Goal: Find specific page/section: Find specific page/section

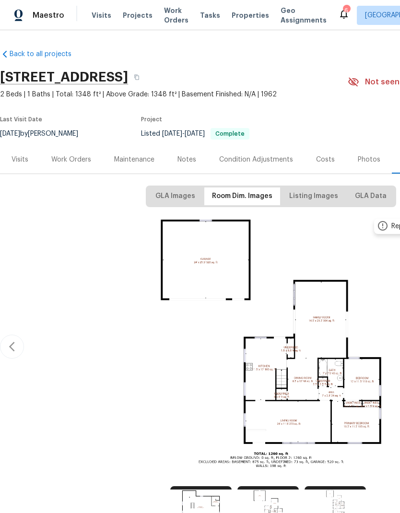
scroll to position [-2, 0]
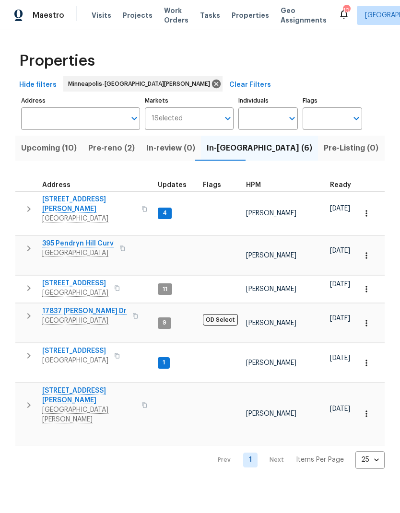
click at [115, 152] on span "Pre-reno (2)" at bounding box center [111, 147] width 47 height 13
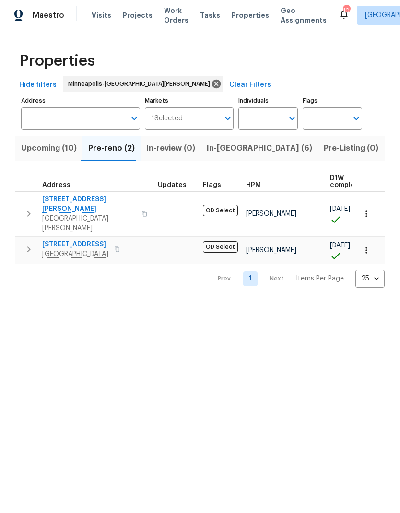
click at [222, 154] on span "In-[GEOGRAPHIC_DATA] (6)" at bounding box center [259, 147] width 105 height 13
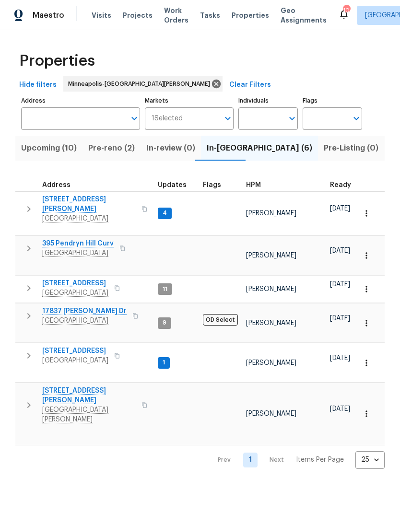
click at [100, 16] on span "Visits" at bounding box center [102, 16] width 20 height 10
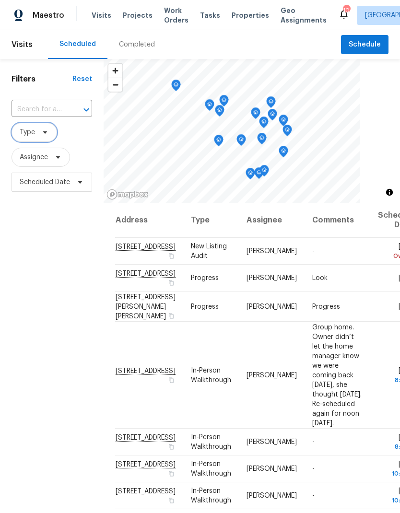
click at [42, 135] on icon at bounding box center [45, 132] width 8 height 8
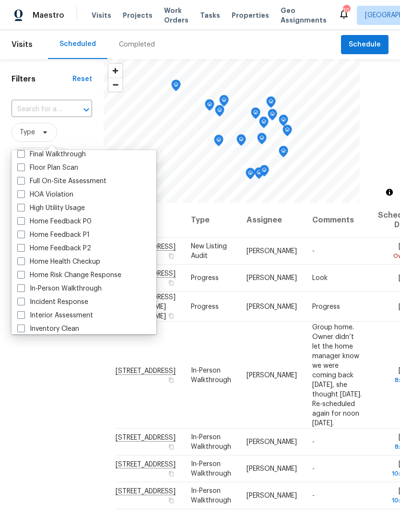
scroll to position [245, 0]
click at [24, 289] on span at bounding box center [21, 289] width 8 height 8
click at [23, 289] on input "In-Person Walkthrough" at bounding box center [20, 287] width 6 height 6
checkbox input "true"
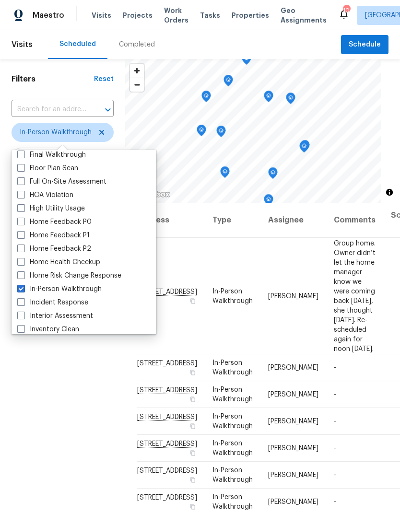
click at [85, 447] on div "Filters Reset ​ In-Person Walkthrough Assignee Scheduled Date" at bounding box center [62, 336] width 125 height 554
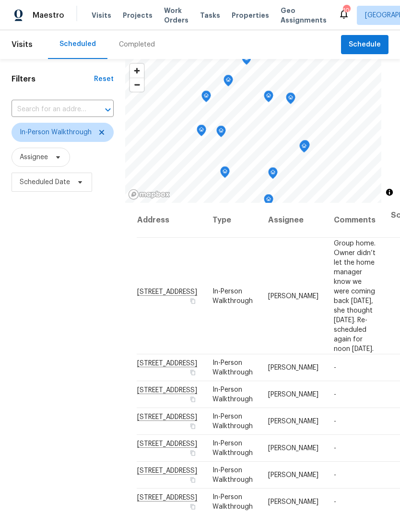
scroll to position [0, 0]
click at [63, 183] on span "Scheduled Date" at bounding box center [45, 182] width 50 height 10
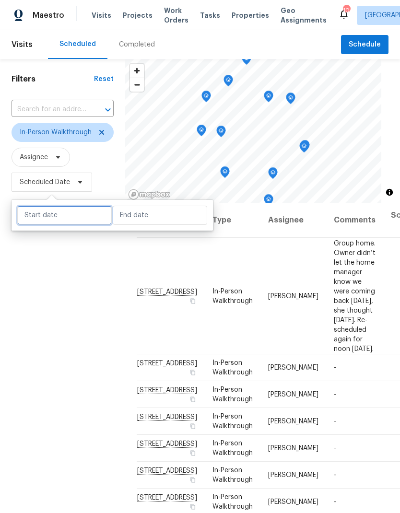
click at [77, 216] on input "text" at bounding box center [64, 215] width 94 height 19
select select "8"
select select "2025"
select select "9"
select select "2025"
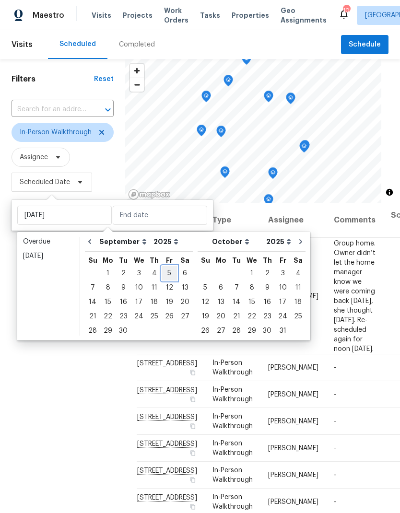
click at [168, 272] on div "5" at bounding box center [169, 273] width 15 height 13
type input "Fri, Sep 05"
click at [169, 268] on div "5" at bounding box center [169, 273] width 15 height 13
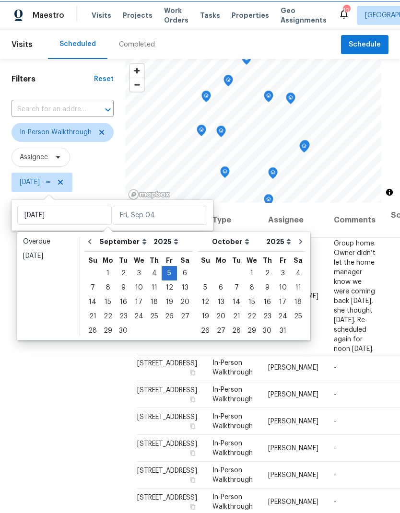
type input "Fri, Sep 05"
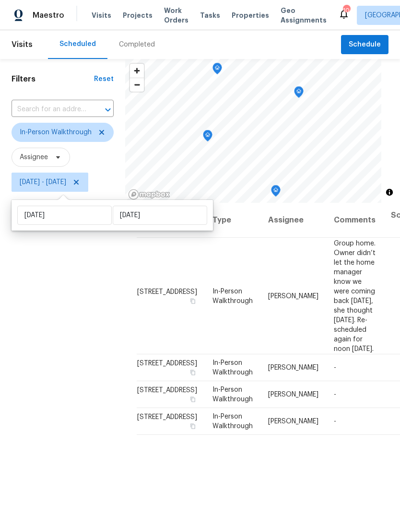
click at [59, 438] on div "Filters Reset ​ In-Person Walkthrough Assignee Fri, Sep 05 - Fri, Sep 05" at bounding box center [62, 336] width 125 height 554
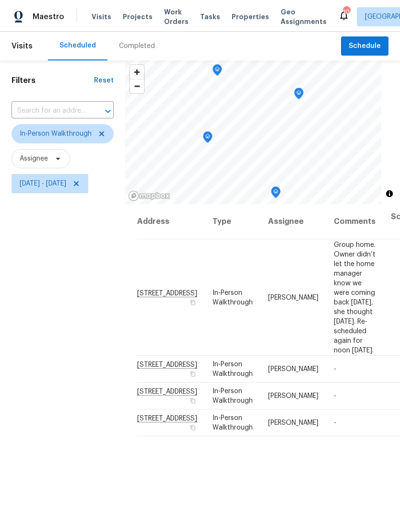
scroll to position [38, 0]
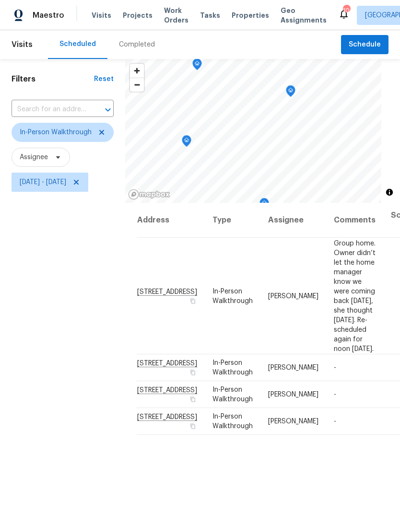
click at [188, 136] on icon "Map marker" at bounding box center [186, 141] width 9 height 11
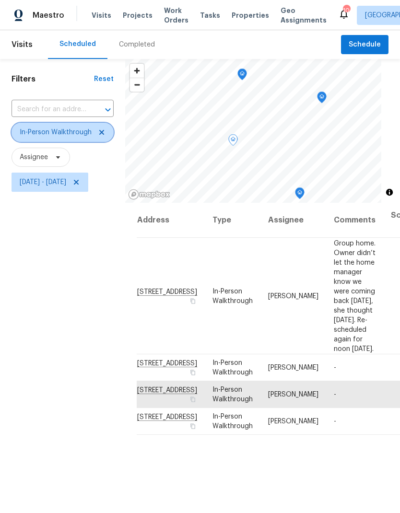
click at [103, 130] on icon at bounding box center [101, 132] width 5 height 5
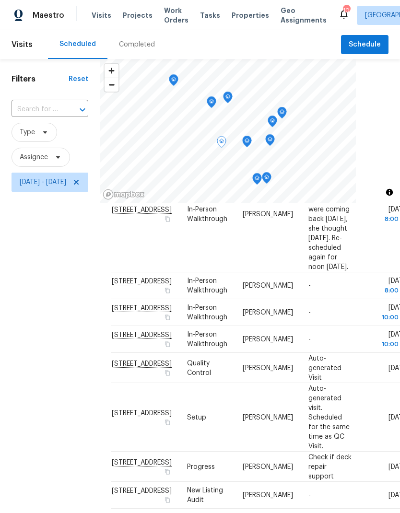
click at [64, 397] on div "Filters Reset ​ Type Assignee Fri, Sep 05 - Fri, Sep 05" at bounding box center [50, 336] width 100 height 554
click at [0, 0] on icon at bounding box center [0, 0] width 0 height 0
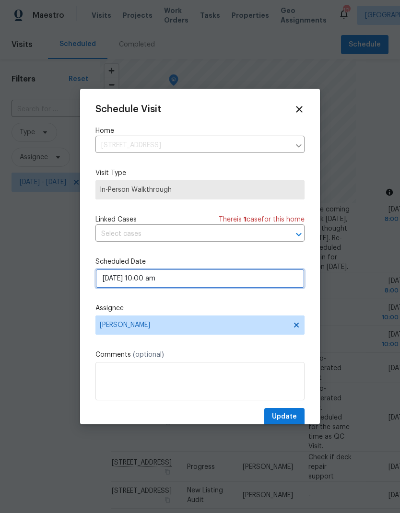
click at [187, 275] on input "09/05/2025 10:00 am" at bounding box center [199, 278] width 209 height 19
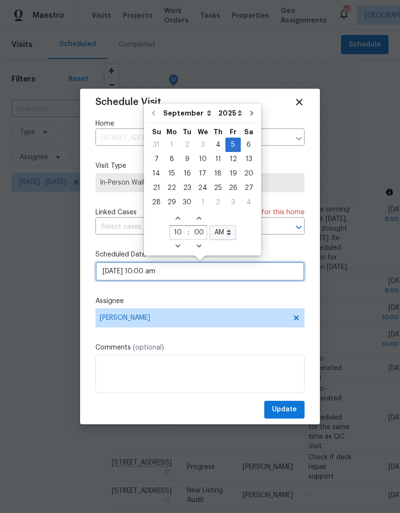
scroll to position [10, 0]
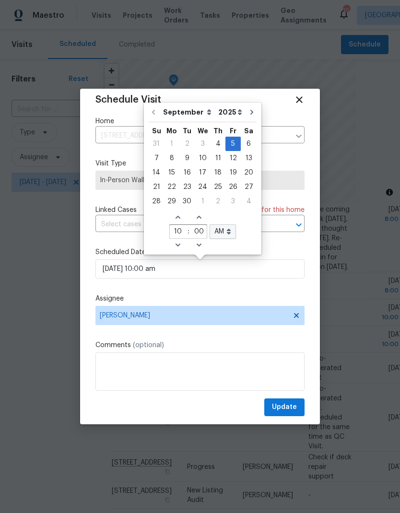
click at [302, 101] on icon at bounding box center [299, 99] width 11 height 11
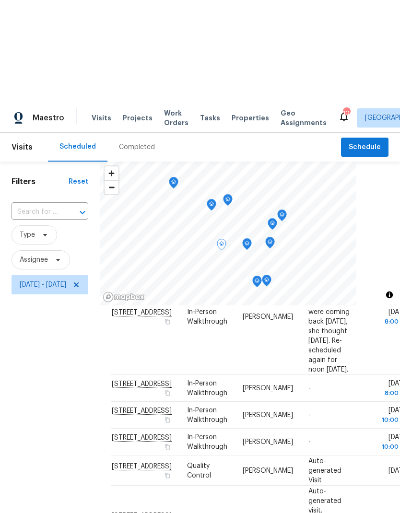
scroll to position [211, 0]
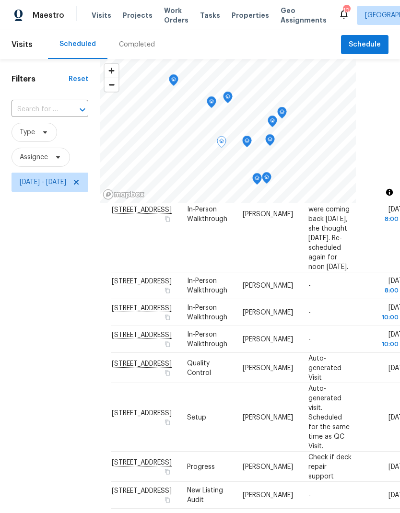
click at [242, 13] on span "Properties" at bounding box center [250, 16] width 37 height 10
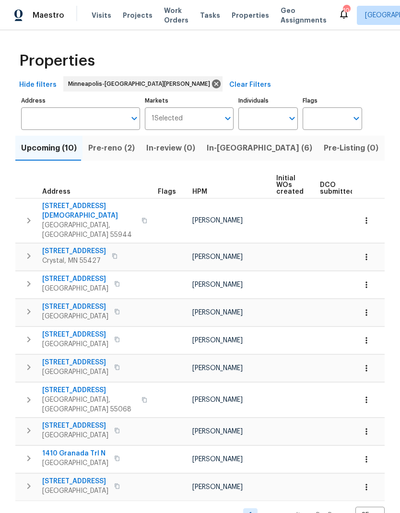
click at [222, 152] on span "In-reno (6)" at bounding box center [259, 147] width 105 height 13
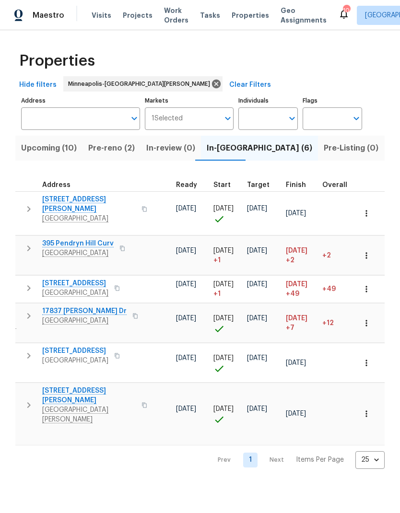
scroll to position [8, 154]
click at [293, 183] on span "Finish" at bounding box center [296, 185] width 20 height 7
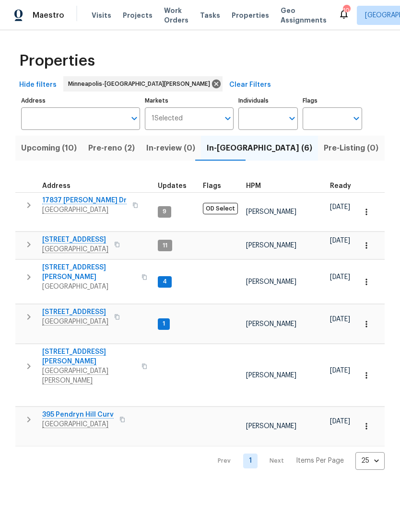
click at [82, 410] on span "395 Pendryn Hill Curv" at bounding box center [77, 415] width 71 height 10
